Goal: Transaction & Acquisition: Download file/media

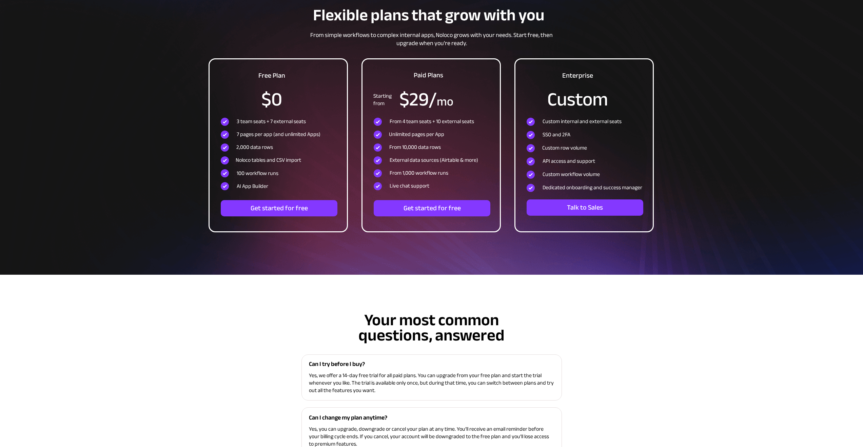
scroll to position [2243, 0]
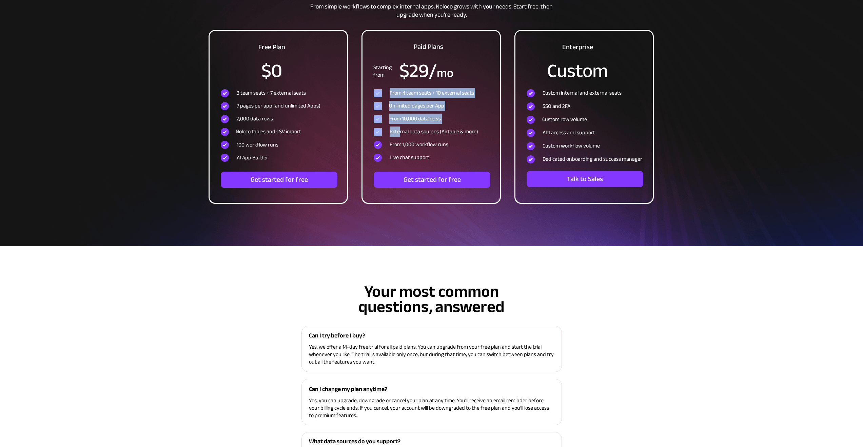
drag, startPoint x: 391, startPoint y: 112, endPoint x: 403, endPoint y: 130, distance: 21.2
click at [402, 129] on div "From 4 team seats + 10 external seats Unlimited pages per App From 10,000 data …" at bounding box center [432, 124] width 116 height 79
click at [417, 126] on span "External data sources (Airtable & more)" at bounding box center [434, 131] width 89 height 10
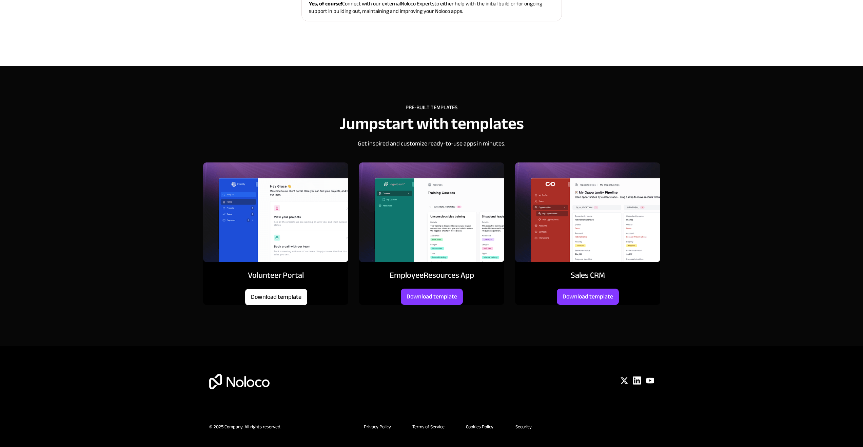
scroll to position [2781, 0]
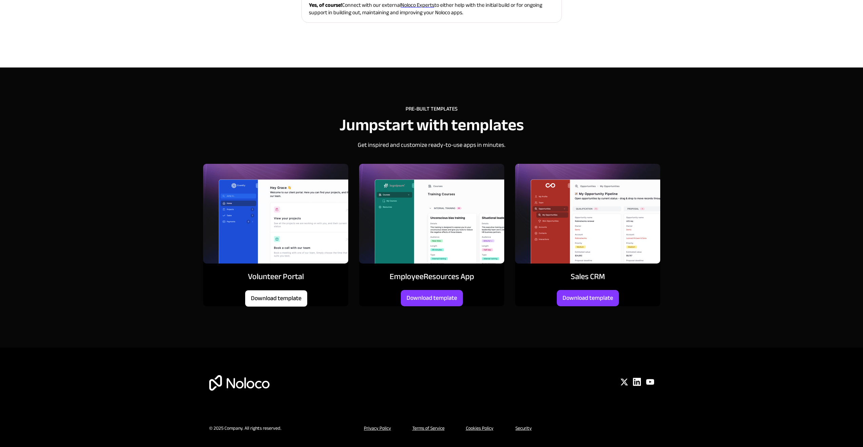
click at [272, 301] on span "Download template" at bounding box center [276, 298] width 62 height 7
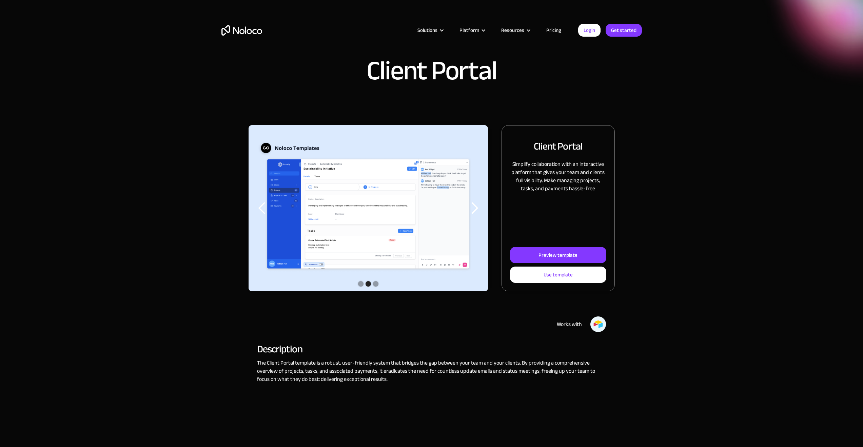
click at [478, 215] on div "next slide" at bounding box center [475, 208] width 14 height 14
